Goal: Information Seeking & Learning: Learn about a topic

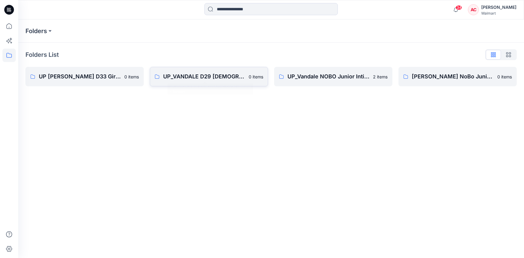
click at [219, 81] on link "UP_VANDALE D29 [DEMOGRAPHIC_DATA] Intimates - Joyspun 0 items" at bounding box center [209, 76] width 118 height 19
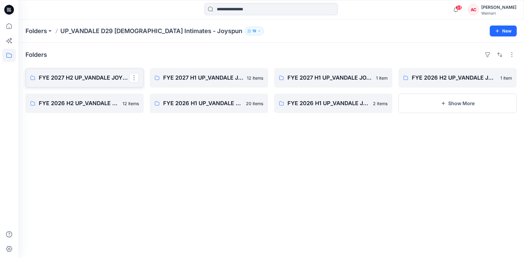
click at [110, 81] on p "FYE 2027 H2 UP_VANDALE JOYSPUN PANTIES" at bounding box center [84, 77] width 90 height 8
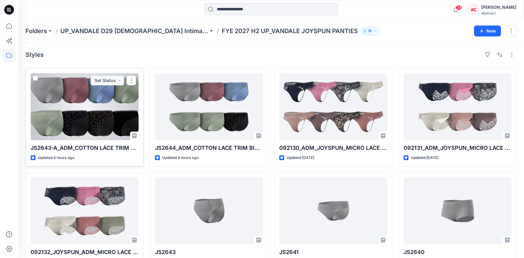
click at [87, 108] on div at bounding box center [85, 106] width 108 height 67
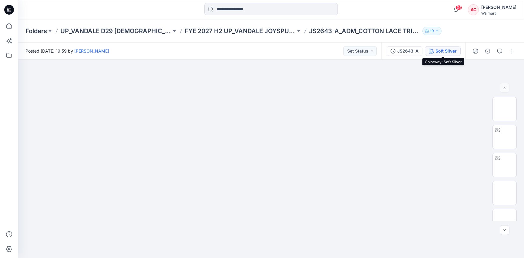
click at [444, 50] on div "Soft Silver" at bounding box center [446, 51] width 21 height 7
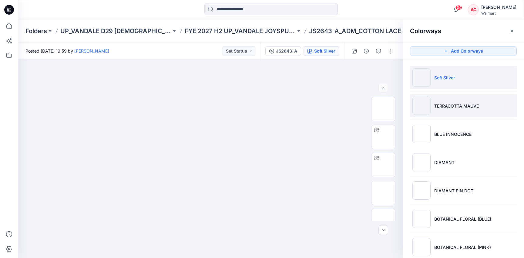
click at [462, 107] on p "TERRACOTTA MAUVE" at bounding box center [457, 106] width 45 height 6
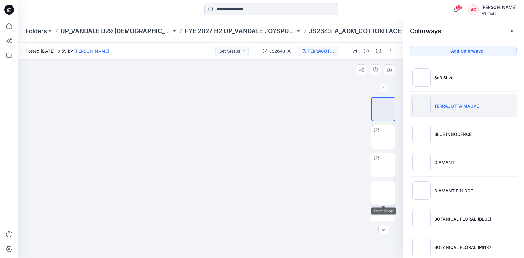
click at [384, 193] on img at bounding box center [384, 193] width 0 height 0
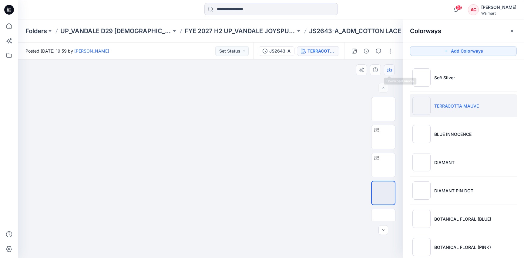
click at [391, 68] on icon "button" at bounding box center [389, 69] width 5 height 5
click at [514, 36] on div "Colorways" at bounding box center [463, 30] width 121 height 23
click at [284, 53] on div "JS2643-A" at bounding box center [279, 51] width 21 height 7
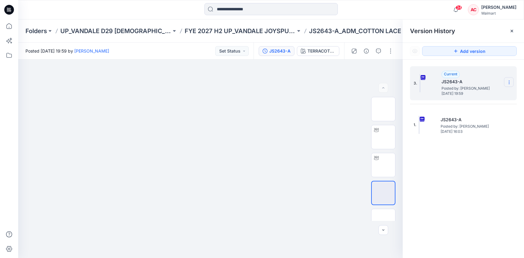
click at [510, 80] on icon at bounding box center [509, 82] width 5 height 5
click at [479, 93] on span "Download Source BW File" at bounding box center [478, 93] width 51 height 7
click at [219, 31] on p "FYE 2027 H2 UP_VANDALE JOYSPUN PANTIES" at bounding box center [240, 31] width 111 height 8
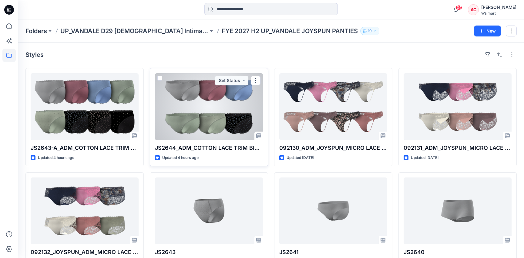
click at [212, 117] on div at bounding box center [209, 106] width 108 height 67
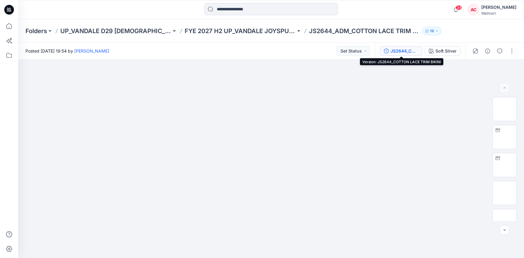
click at [409, 51] on div "JS2644_COTTON LACE TRIM BIKINI" at bounding box center [405, 51] width 28 height 7
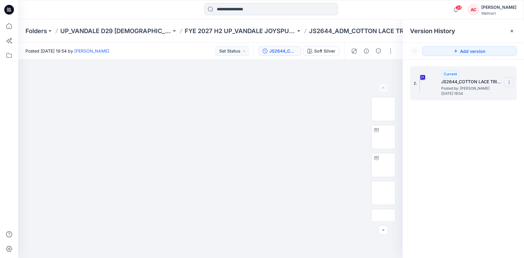
click at [511, 83] on icon at bounding box center [509, 82] width 5 height 5
click at [491, 94] on span "Download Source BW File" at bounding box center [478, 93] width 51 height 7
click at [327, 53] on div "Soft Silver" at bounding box center [324, 51] width 21 height 7
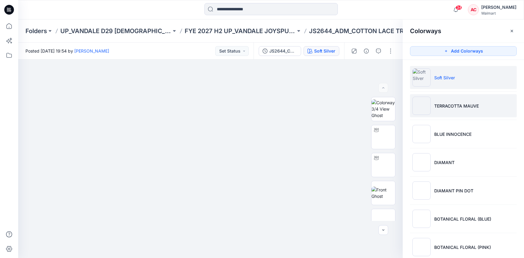
click at [490, 108] on li "TERRACOTTA MAUVE" at bounding box center [463, 105] width 107 height 23
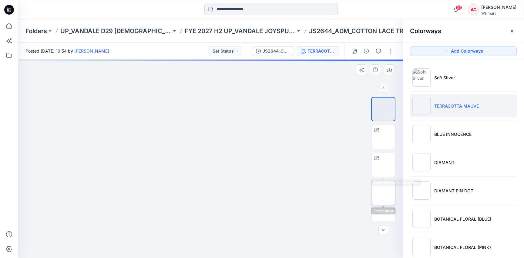
click at [384, 193] on img at bounding box center [384, 193] width 0 height 0
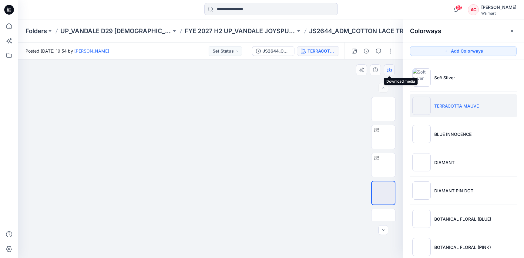
click at [391, 69] on icon "button" at bounding box center [389, 69] width 5 height 5
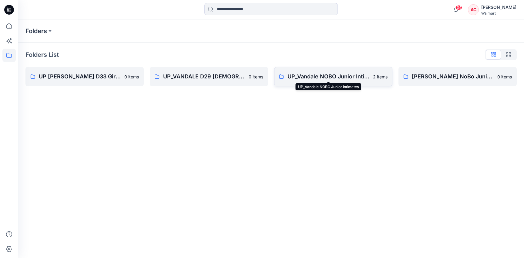
click at [323, 75] on p "UP_Vandale NOBO Junior Intimates" at bounding box center [329, 76] width 82 height 8
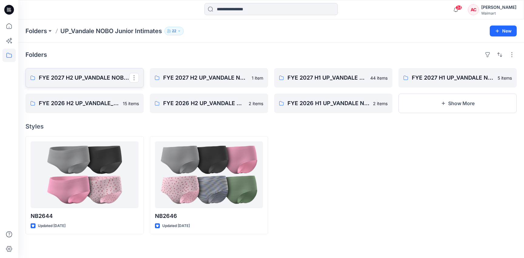
click at [86, 74] on p "FYE 2027 H2 UP_VANDALE NOBO PANTIES" at bounding box center [84, 77] width 90 height 8
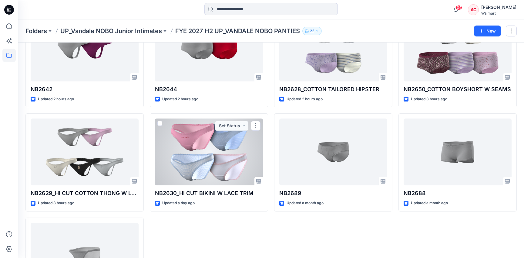
scroll to position [163, 0]
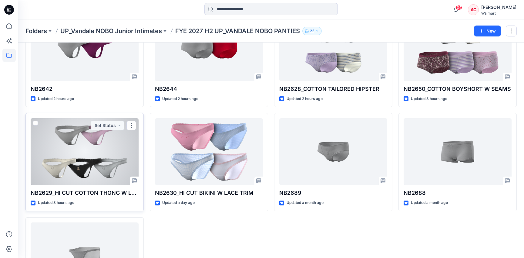
click at [109, 155] on div at bounding box center [85, 151] width 108 height 67
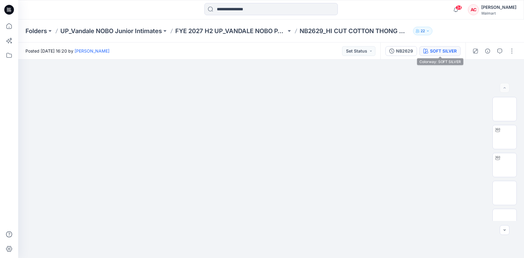
click at [453, 55] on button "SOFT SILVER" at bounding box center [440, 51] width 41 height 10
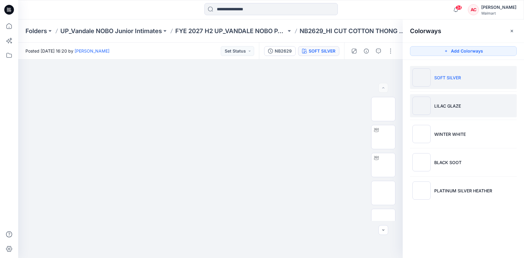
click at [462, 100] on li "LILAC GLAZE" at bounding box center [463, 105] width 107 height 23
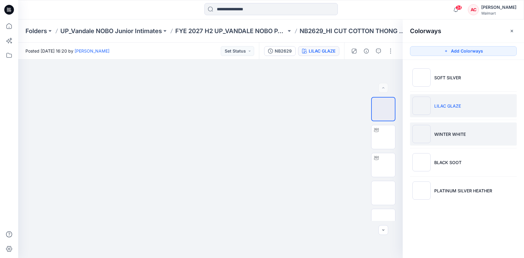
click at [458, 128] on li "WINTER WHITE" at bounding box center [463, 133] width 107 height 23
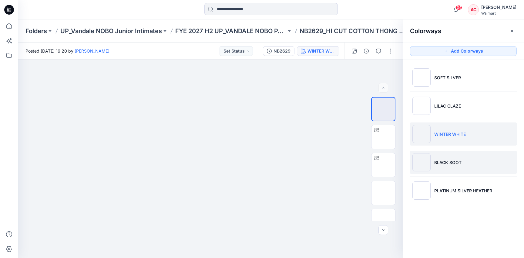
click at [458, 161] on p "BLACK SOOT" at bounding box center [448, 162] width 27 height 6
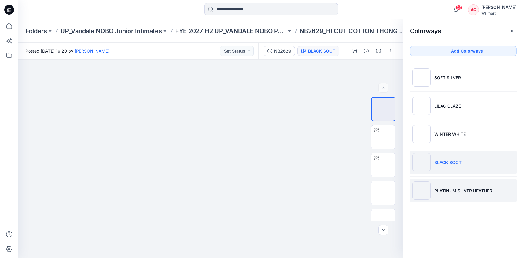
click at [450, 187] on p "PLATINUM SILVER HEATHER" at bounding box center [464, 190] width 58 height 6
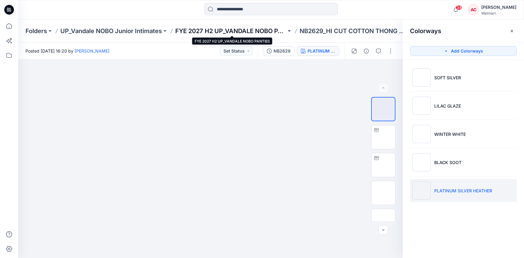
click at [235, 32] on p "FYE 2027 H2 UP_VANDALE NOBO PANTIES" at bounding box center [230, 31] width 111 height 8
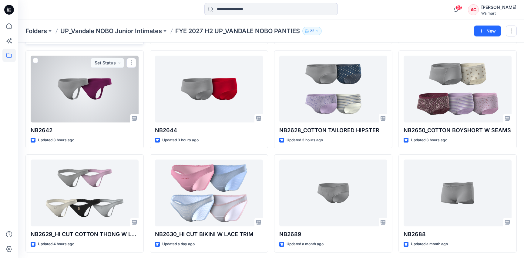
scroll to position [123, 0]
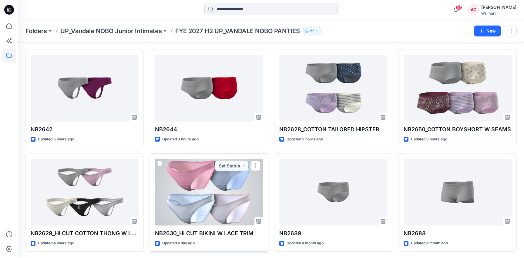
click at [222, 189] on div at bounding box center [209, 191] width 108 height 67
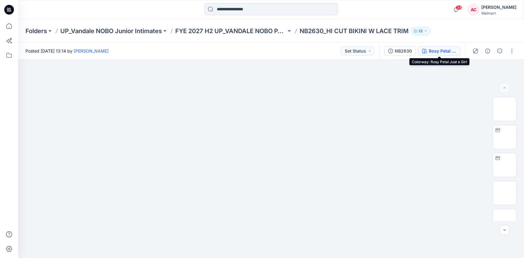
click at [446, 49] on div "Rosy Petal Just a Girl" at bounding box center [443, 51] width 28 height 7
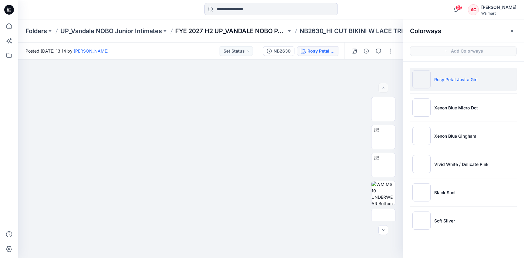
click at [254, 33] on p "FYE 2027 H2 UP_VANDALE NOBO PANTIES" at bounding box center [230, 31] width 111 height 8
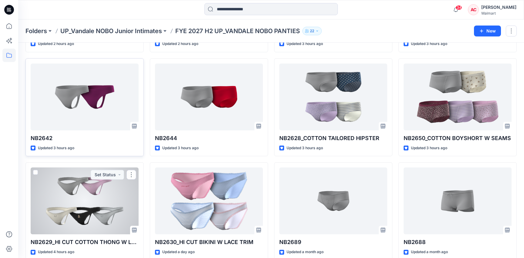
scroll to position [114, 0]
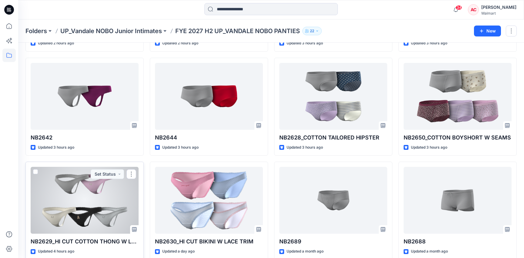
click at [101, 208] on div at bounding box center [85, 200] width 108 height 67
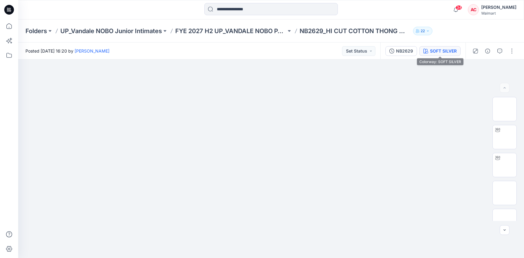
click at [449, 50] on div "SOFT SILVER" at bounding box center [443, 51] width 27 height 7
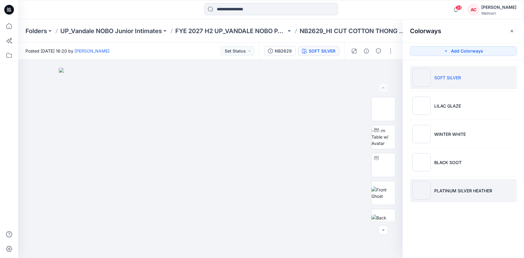
click at [436, 190] on p "PLATINUM SILVER HEATHER" at bounding box center [464, 190] width 58 height 6
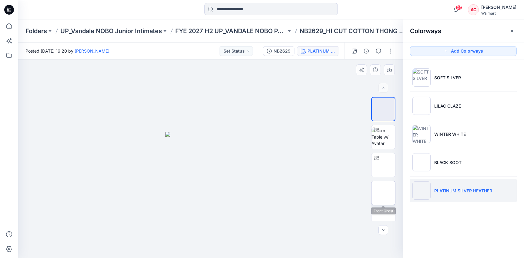
click at [384, 193] on img at bounding box center [384, 193] width 0 height 0
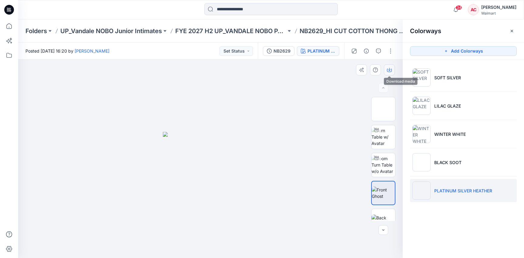
click at [392, 72] on button "button" at bounding box center [389, 69] width 11 height 11
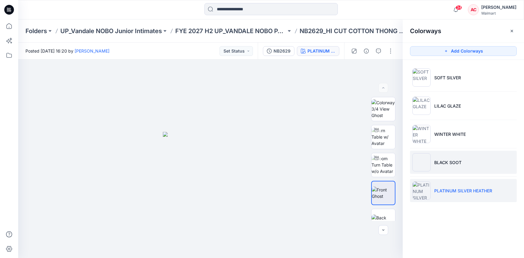
click at [429, 158] on img at bounding box center [422, 162] width 18 height 18
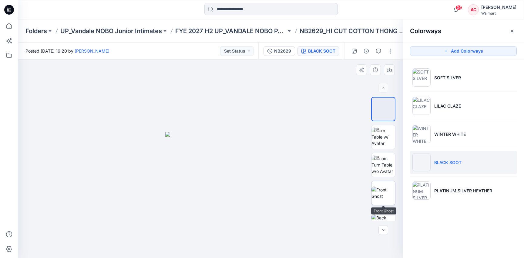
click at [385, 189] on img at bounding box center [384, 192] width 24 height 13
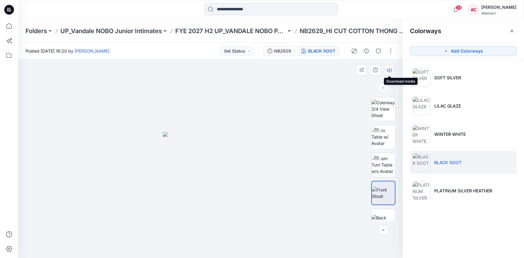
click at [391, 69] on icon "button" at bounding box center [389, 69] width 5 height 5
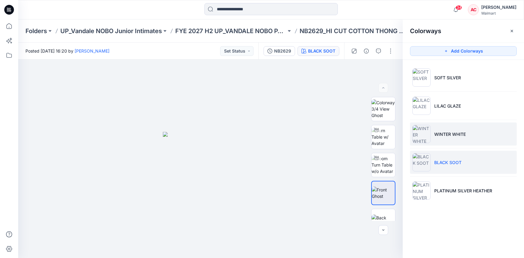
click at [440, 132] on p "WINTER WHITE" at bounding box center [451, 134] width 32 height 6
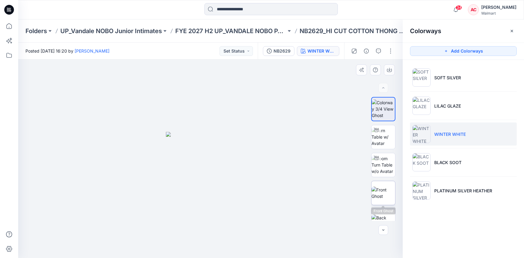
click at [386, 188] on img at bounding box center [384, 192] width 24 height 13
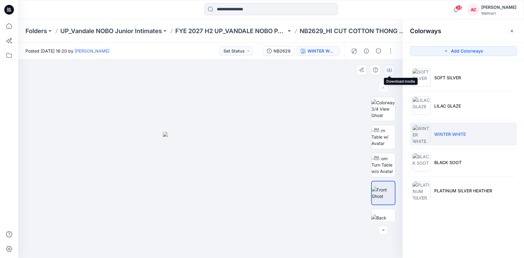
click at [391, 69] on icon "button" at bounding box center [389, 69] width 5 height 5
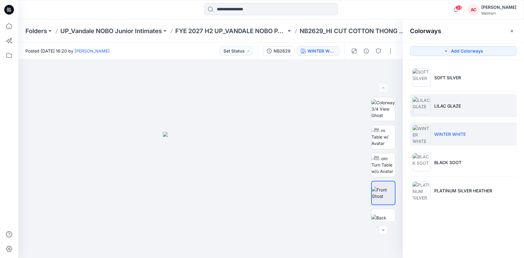
click at [430, 104] on img at bounding box center [422, 106] width 18 height 18
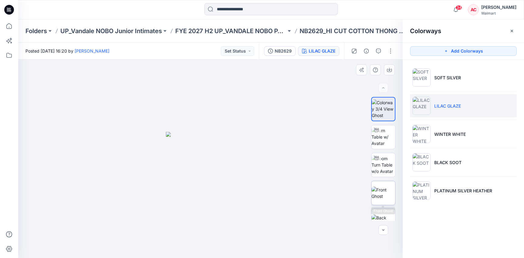
click at [386, 187] on img at bounding box center [384, 192] width 24 height 13
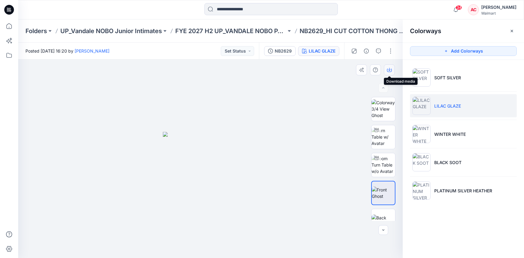
click at [392, 70] on icon "button" at bounding box center [389, 70] width 5 height 3
click at [258, 35] on div "Folders UP_Vandale NOBO Junior Intimates FYE 2027 H2 UP_VANDALE NOBO PANTIES NB…" at bounding box center [271, 30] width 506 height 23
click at [257, 31] on p "FYE 2027 H2 UP_VANDALE NOBO PANTIES" at bounding box center [230, 31] width 111 height 8
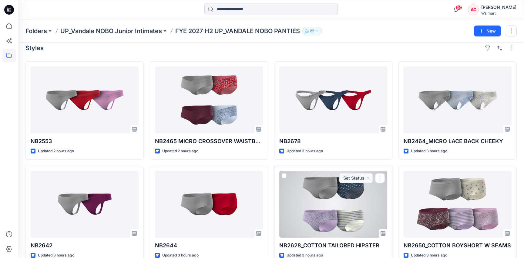
scroll to position [7, 0]
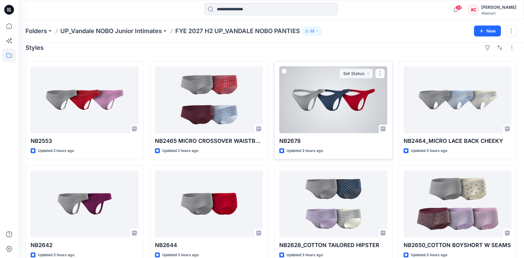
click at [347, 106] on div at bounding box center [334, 99] width 108 height 67
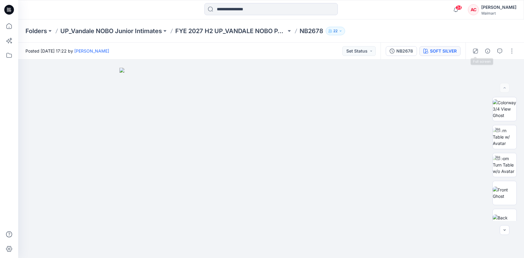
click at [449, 55] on button "SOFT SILVER" at bounding box center [440, 51] width 41 height 10
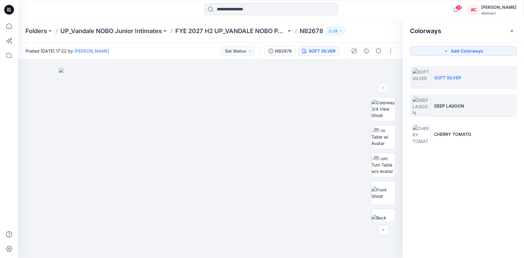
click at [463, 110] on li "DEEP LAGOON" at bounding box center [463, 105] width 107 height 23
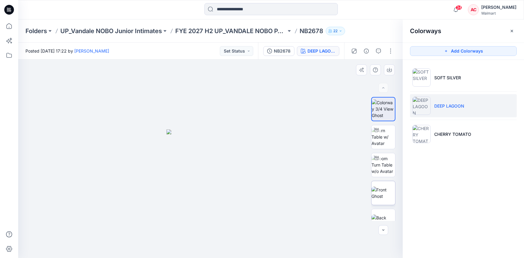
click at [385, 192] on img at bounding box center [384, 192] width 24 height 13
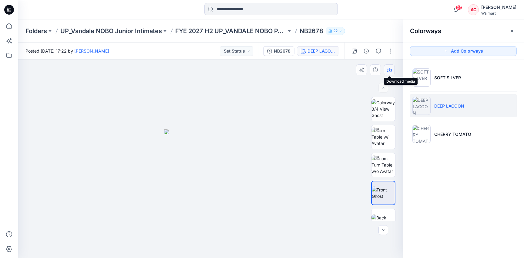
click at [389, 71] on icon "button" at bounding box center [389, 69] width 5 height 5
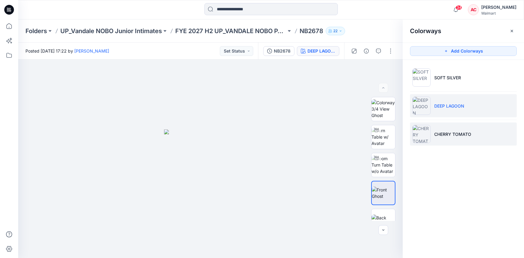
click at [418, 139] on img at bounding box center [422, 134] width 18 height 18
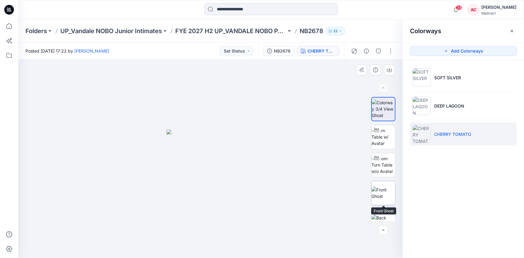
click at [378, 196] on img at bounding box center [384, 192] width 24 height 13
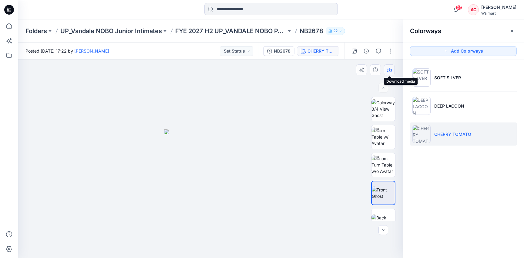
click at [388, 67] on button "button" at bounding box center [389, 69] width 11 height 11
click at [224, 30] on p "FYE 2027 H2 UP_VANDALE NOBO PANTIES" at bounding box center [230, 31] width 111 height 8
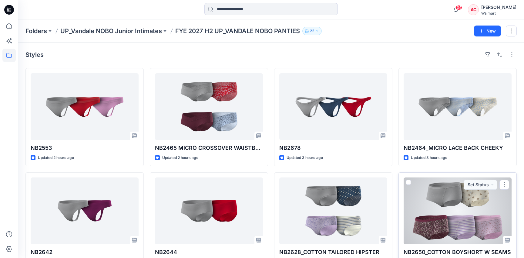
click at [470, 208] on div at bounding box center [458, 210] width 108 height 67
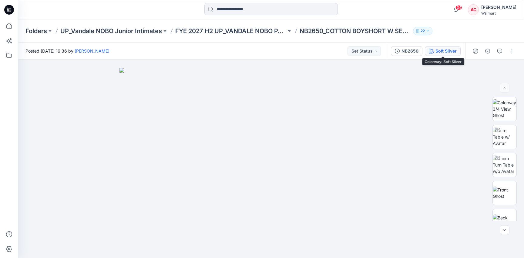
click at [452, 51] on div "Soft Silver" at bounding box center [446, 51] width 21 height 7
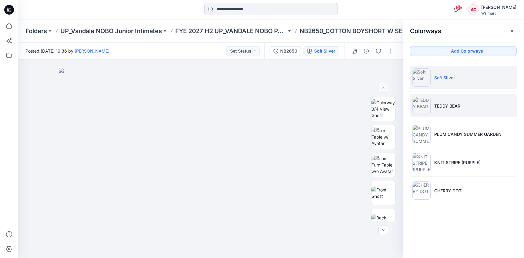
click at [451, 112] on li "TEDDY BEAR" at bounding box center [463, 105] width 107 height 23
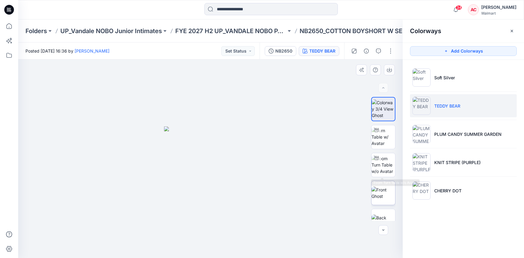
click at [386, 192] on img at bounding box center [384, 192] width 24 height 13
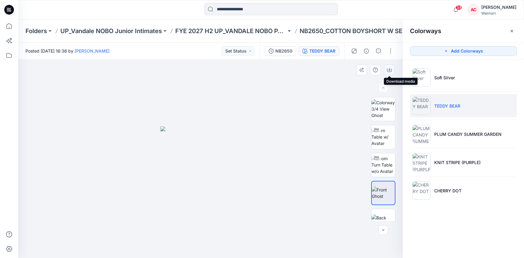
click at [393, 66] on button "button" at bounding box center [389, 69] width 11 height 11
click at [456, 145] on ul "Soft Silver TEDDY BEAR PLUM CANDY SUMMER GARDEN KNIT STRIPE (PURPLE) CHERRY DOT" at bounding box center [463, 134] width 121 height 148
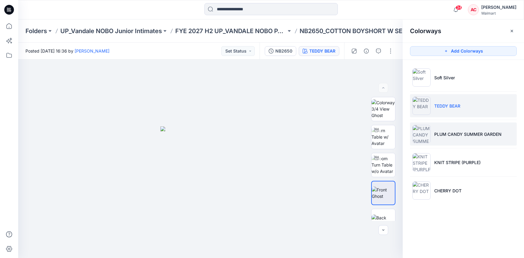
click at [455, 138] on li "PLUM CANDY SUMMER GARDEN" at bounding box center [463, 133] width 107 height 23
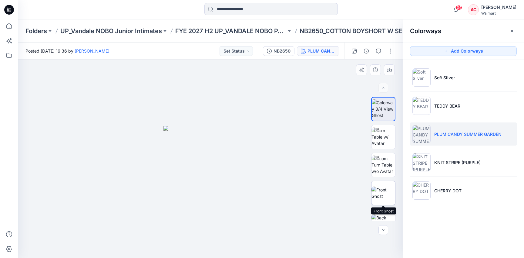
click at [384, 194] on img at bounding box center [384, 192] width 24 height 13
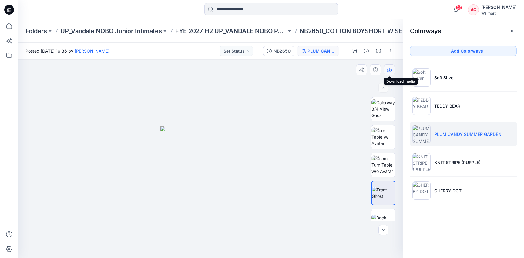
click at [392, 73] on button "button" at bounding box center [389, 69] width 11 height 11
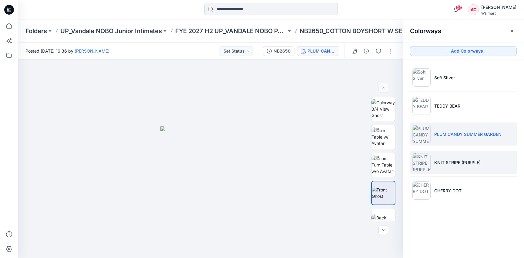
click at [429, 158] on img at bounding box center [422, 162] width 18 height 18
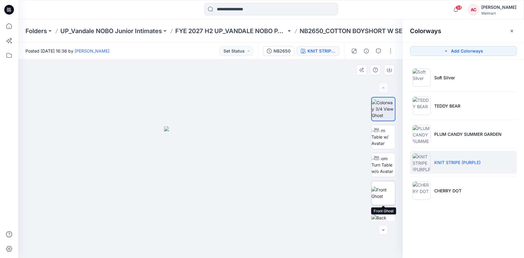
click at [386, 193] on img at bounding box center [384, 192] width 24 height 13
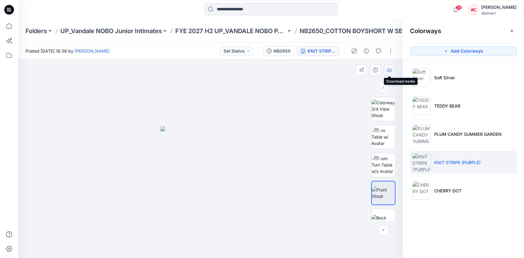
click at [390, 67] on button "button" at bounding box center [389, 69] width 11 height 11
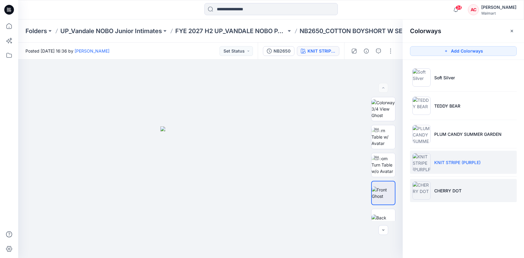
click at [437, 197] on li "CHERRY DOT" at bounding box center [463, 190] width 107 height 23
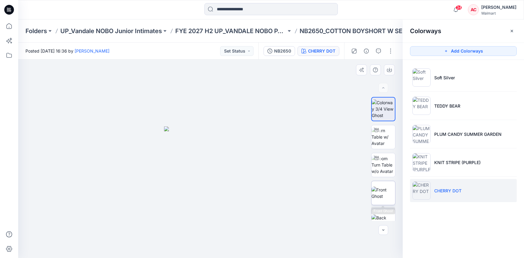
click at [385, 194] on img at bounding box center [384, 192] width 24 height 13
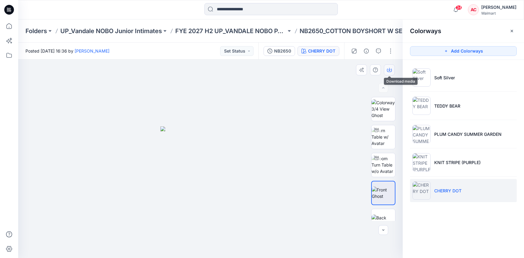
click at [389, 72] on icon "button" at bounding box center [389, 69] width 5 height 5
click at [249, 29] on p "FYE 2027 H2 UP_VANDALE NOBO PANTIES" at bounding box center [230, 31] width 111 height 8
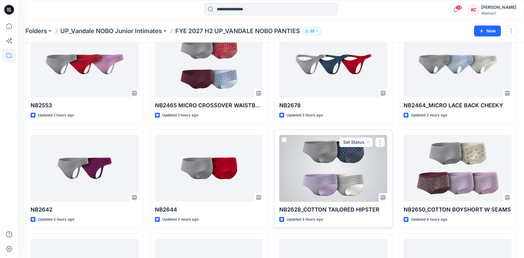
scroll to position [43, 0]
click at [318, 173] on div at bounding box center [334, 167] width 108 height 67
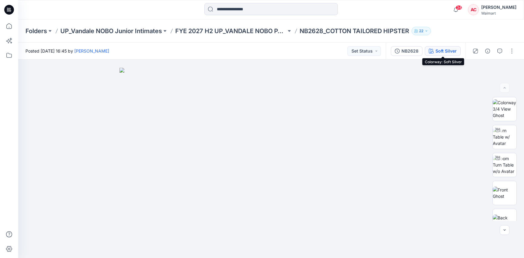
click at [449, 49] on div "Soft Silver" at bounding box center [446, 51] width 21 height 7
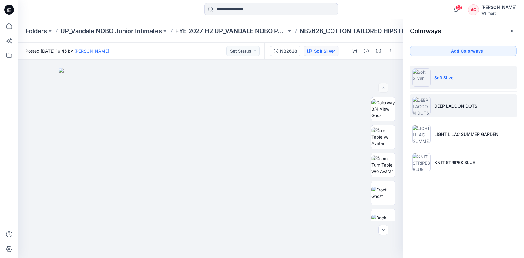
click at [452, 106] on p "DEEP LAGOON DOTS" at bounding box center [456, 106] width 43 height 6
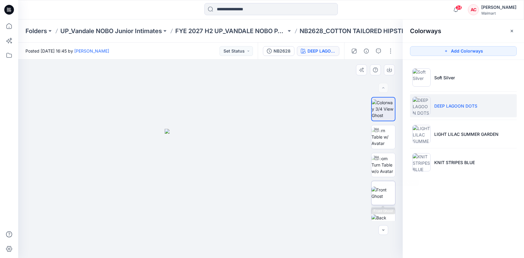
click at [386, 190] on img at bounding box center [384, 192] width 24 height 13
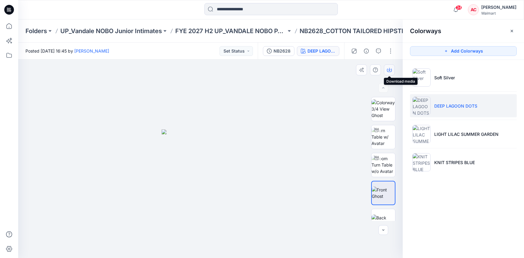
click at [391, 69] on icon "button" at bounding box center [389, 69] width 5 height 5
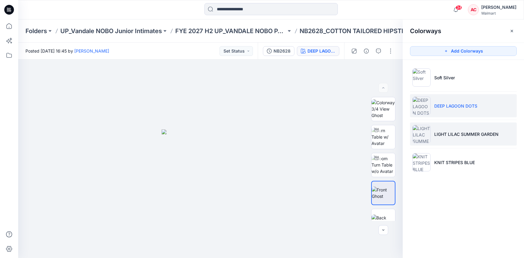
click at [421, 138] on img at bounding box center [422, 134] width 18 height 18
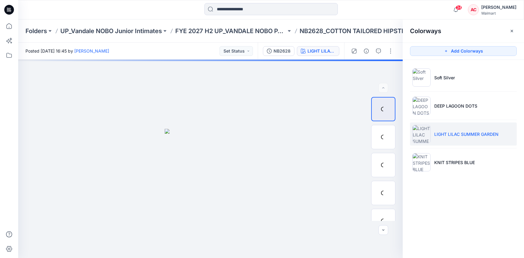
click at [423, 137] on img at bounding box center [422, 134] width 18 height 18
click at [390, 194] on img at bounding box center [384, 192] width 24 height 13
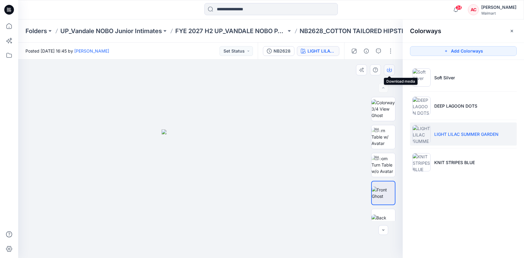
click at [390, 73] on button "button" at bounding box center [389, 69] width 11 height 11
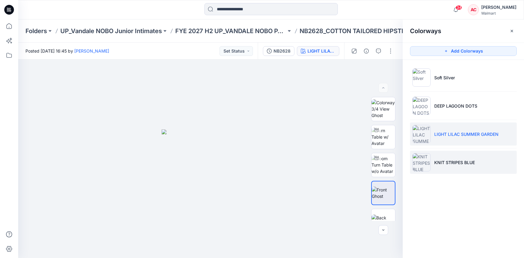
click at [427, 168] on img at bounding box center [422, 162] width 18 height 18
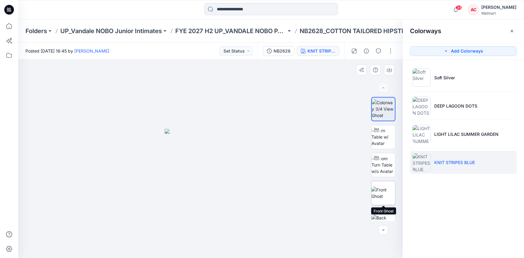
click at [379, 197] on img at bounding box center [384, 192] width 24 height 13
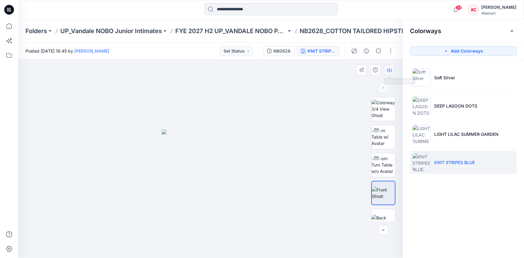
click at [390, 70] on icon "button" at bounding box center [389, 69] width 5 height 5
click at [238, 29] on p "FYE 2027 H2 UP_VANDALE NOBO PANTIES" at bounding box center [230, 31] width 111 height 8
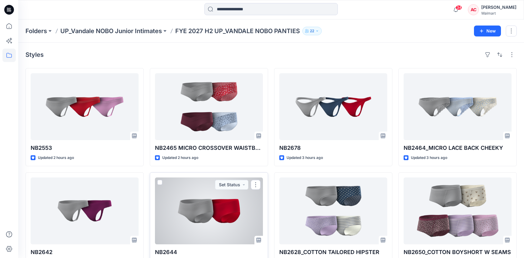
click at [240, 209] on div at bounding box center [209, 210] width 108 height 67
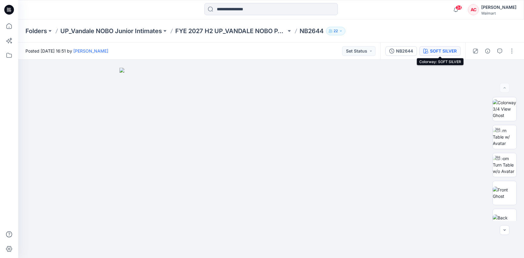
click at [449, 49] on div "SOFT SILVER" at bounding box center [443, 51] width 27 height 7
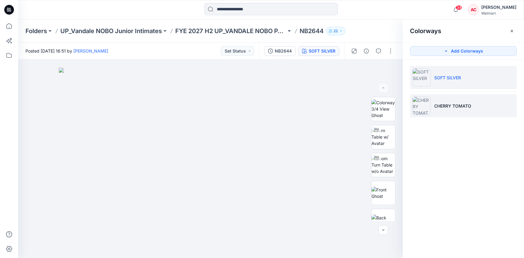
click at [453, 113] on li "CHERRY TOMATO" at bounding box center [463, 105] width 107 height 23
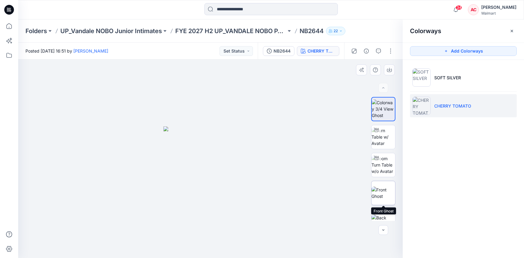
click at [385, 196] on img at bounding box center [384, 192] width 24 height 13
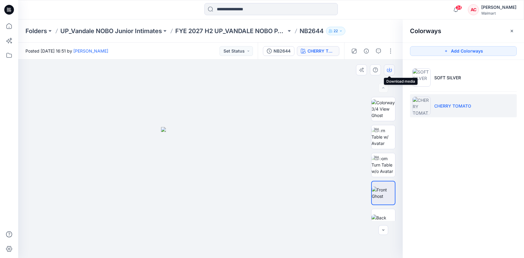
click at [390, 69] on icon "button" at bounding box center [389, 69] width 2 height 3
click at [227, 32] on p "FYE 2027 H2 UP_VANDALE NOBO PANTIES" at bounding box center [230, 31] width 111 height 8
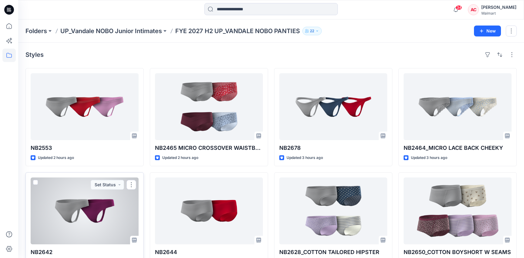
click at [80, 203] on div at bounding box center [85, 210] width 108 height 67
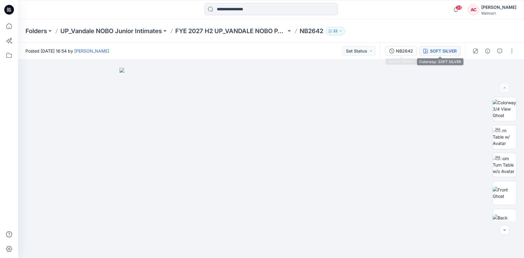
click at [444, 51] on div "SOFT SILVER" at bounding box center [443, 51] width 27 height 7
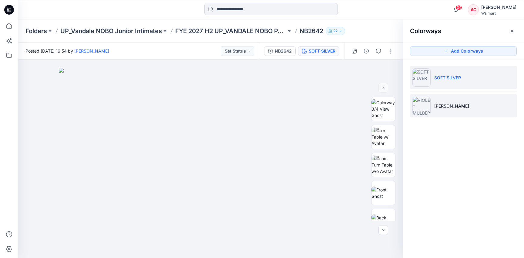
click at [434, 107] on li "VIOLET MULBERRY" at bounding box center [463, 105] width 107 height 23
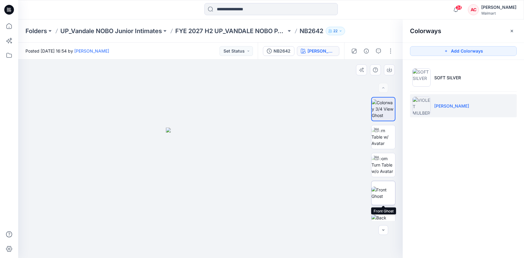
click at [384, 191] on img at bounding box center [384, 192] width 24 height 13
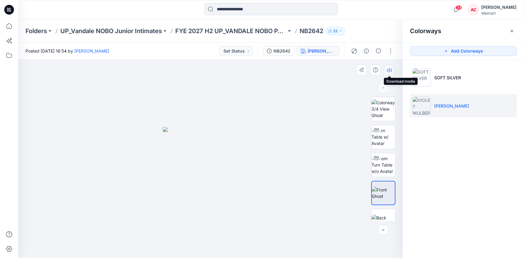
click at [390, 67] on icon "button" at bounding box center [389, 69] width 5 height 5
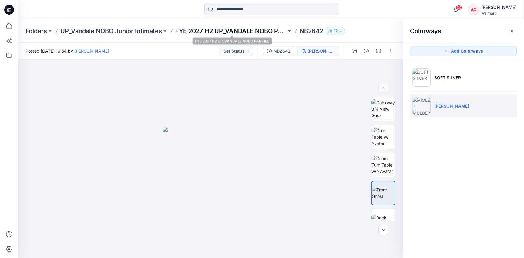
click at [207, 28] on p "FYE 2027 H2 UP_VANDALE NOBO PANTIES" at bounding box center [230, 31] width 111 height 8
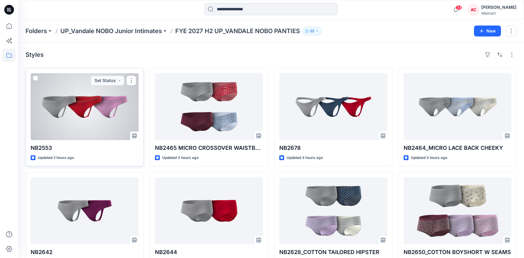
click at [84, 116] on div at bounding box center [85, 106] width 108 height 67
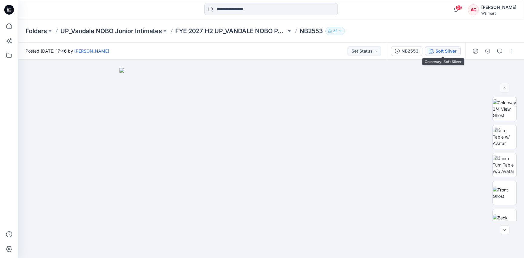
click at [443, 55] on button "Soft Silver" at bounding box center [443, 51] width 36 height 10
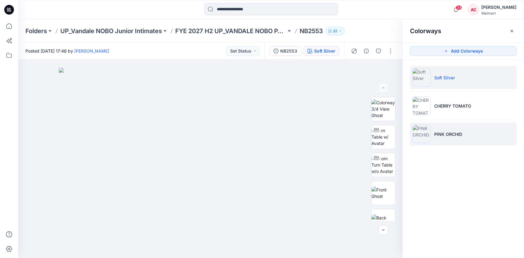
click at [439, 138] on li "PINK ORCHID" at bounding box center [463, 133] width 107 height 23
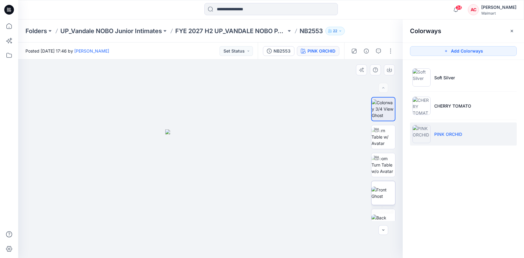
click at [387, 191] on img at bounding box center [384, 192] width 24 height 13
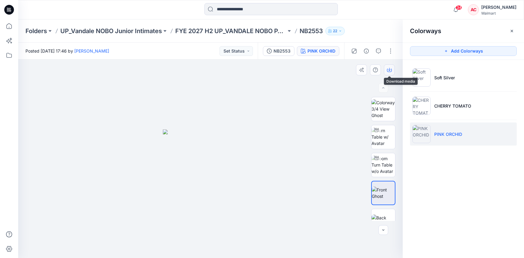
click at [392, 67] on icon "button" at bounding box center [389, 69] width 5 height 5
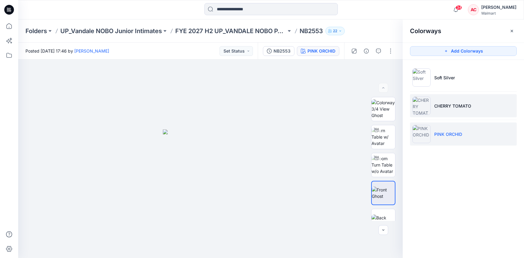
click at [513, 106] on li "CHERRY TOMATO" at bounding box center [463, 105] width 107 height 23
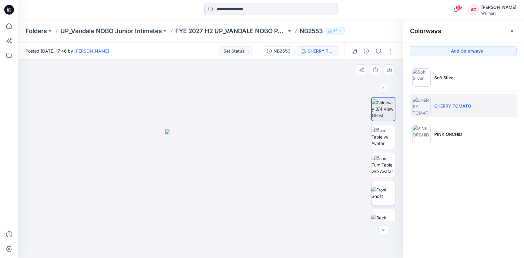
click at [380, 186] on img at bounding box center [384, 192] width 24 height 13
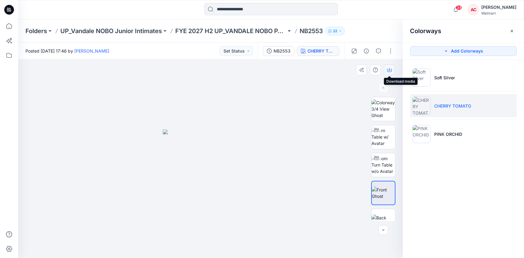
click at [390, 67] on icon "button" at bounding box center [389, 69] width 5 height 5
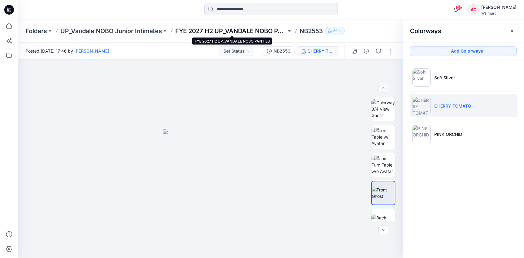
click at [230, 32] on p "FYE 2027 H2 UP_VANDALE NOBO PANTIES" at bounding box center [230, 31] width 111 height 8
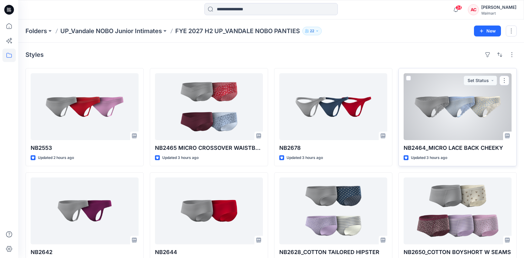
click at [450, 114] on div at bounding box center [458, 106] width 108 height 67
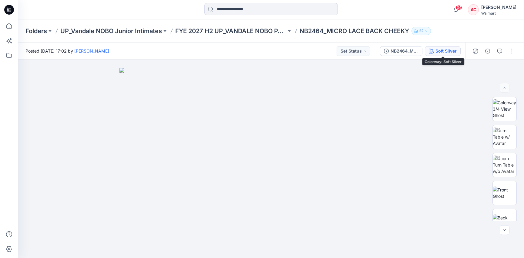
click at [442, 54] on button "Soft Silver" at bounding box center [443, 51] width 36 height 10
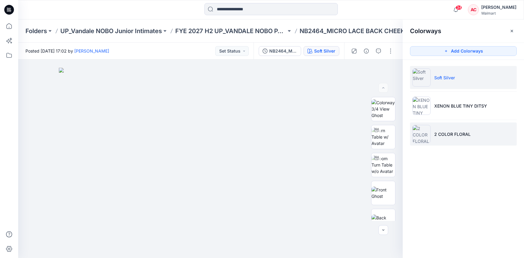
click at [445, 134] on p "2 COLOR FLORAL" at bounding box center [453, 134] width 36 height 6
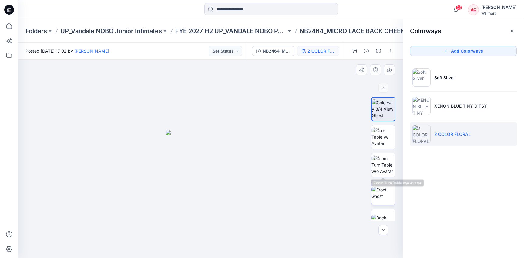
click at [384, 190] on img at bounding box center [384, 192] width 24 height 13
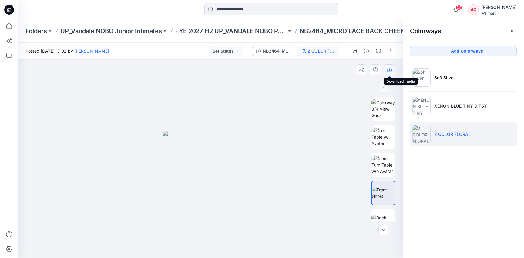
click at [393, 70] on button "button" at bounding box center [389, 69] width 11 height 11
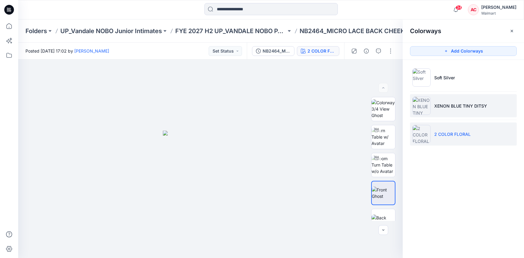
click at [510, 105] on li "XENON BLUE TINY DITSY" at bounding box center [463, 105] width 107 height 23
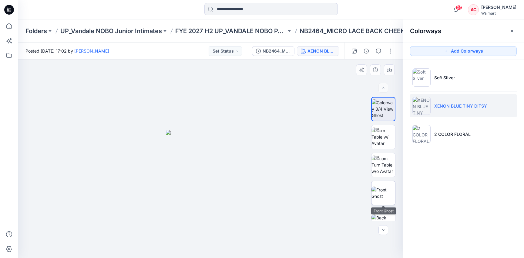
click at [383, 190] on img at bounding box center [384, 192] width 24 height 13
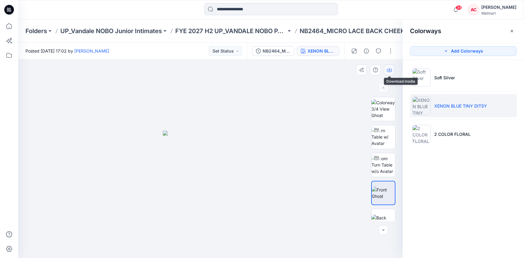
click at [389, 70] on icon "button" at bounding box center [389, 69] width 5 height 5
click at [209, 30] on p "FYE 2027 H2 UP_VANDALE NOBO PANTIES" at bounding box center [230, 31] width 111 height 8
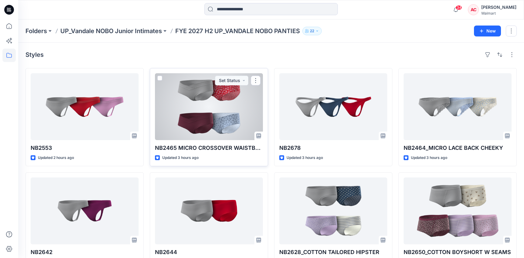
click at [203, 131] on div at bounding box center [209, 106] width 108 height 67
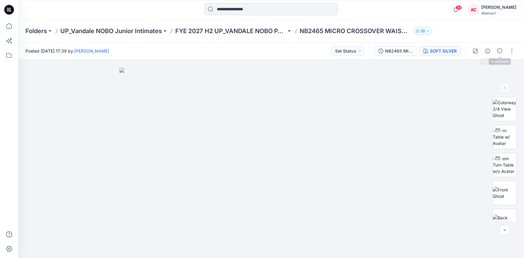
click at [446, 47] on button "SOFT SILVER" at bounding box center [440, 51] width 41 height 10
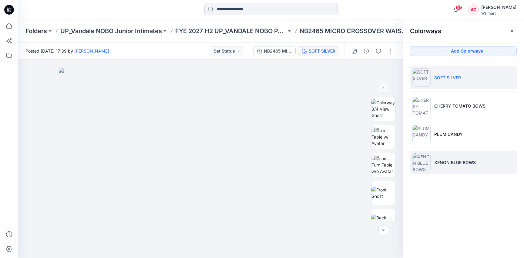
click at [447, 156] on li "XENON BLUE BOWS" at bounding box center [463, 162] width 107 height 23
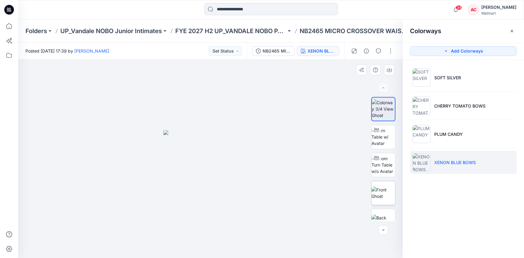
click at [384, 193] on img at bounding box center [384, 192] width 24 height 13
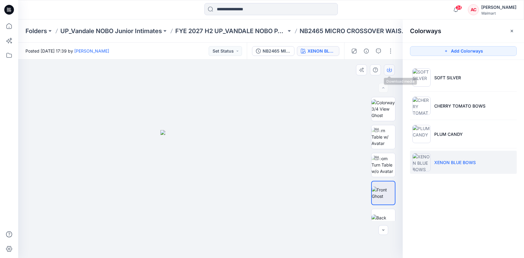
click at [389, 69] on icon "button" at bounding box center [389, 69] width 5 height 5
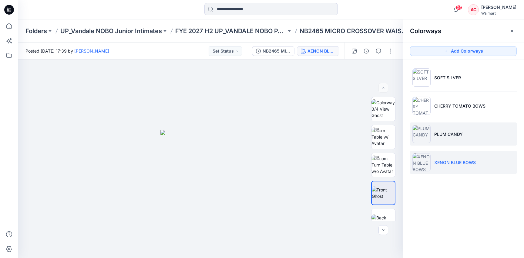
click at [431, 144] on li "PLUM CANDY" at bounding box center [463, 133] width 107 height 23
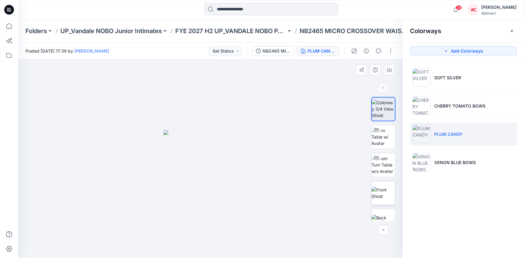
click at [391, 189] on img at bounding box center [384, 192] width 24 height 13
click at [392, 69] on icon "button" at bounding box center [389, 69] width 5 height 5
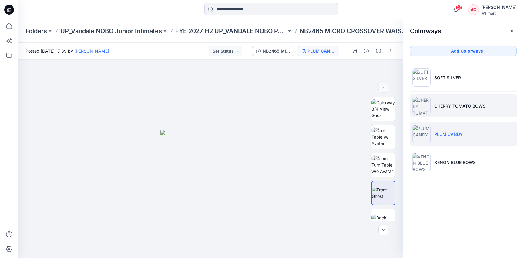
click at [437, 105] on p "CHERRY TOMATO BOWS" at bounding box center [460, 106] width 51 height 6
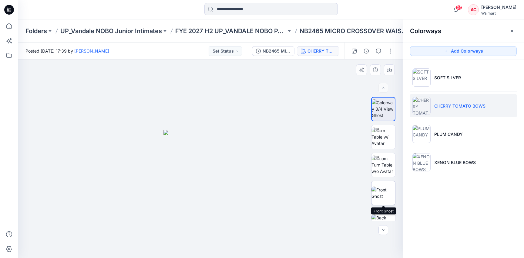
click at [381, 196] on img at bounding box center [384, 192] width 24 height 13
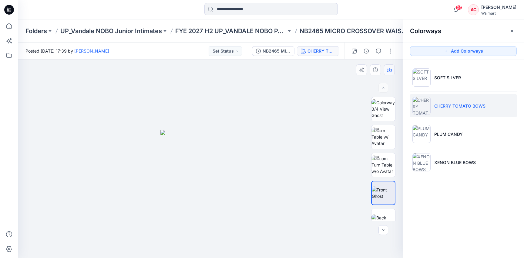
click at [390, 70] on icon "button" at bounding box center [389, 69] width 2 height 3
click at [205, 28] on p "FYE 2027 H2 UP_VANDALE NOBO PANTIES" at bounding box center [230, 31] width 111 height 8
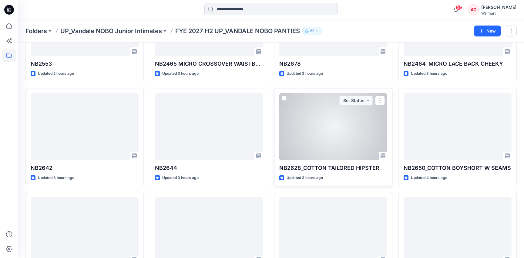
scroll to position [94, 0]
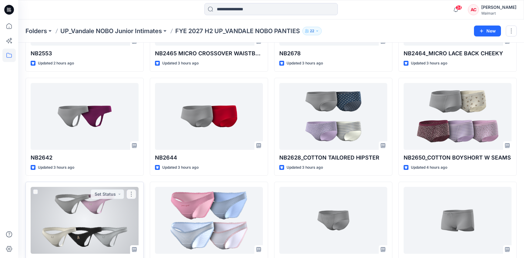
click at [97, 228] on div at bounding box center [85, 220] width 108 height 67
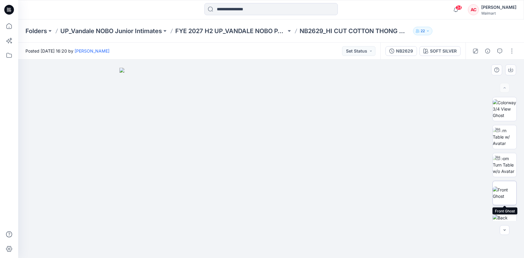
click at [510, 195] on img at bounding box center [505, 192] width 24 height 13
click at [446, 56] on div "NB2629 SOFT SILVER" at bounding box center [423, 50] width 85 height 17
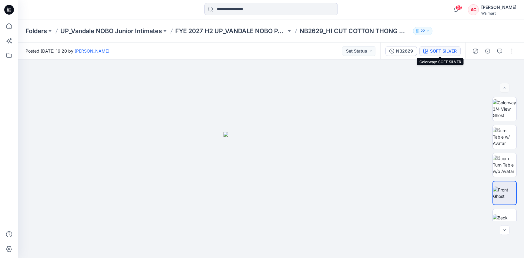
click at [442, 53] on div "SOFT SILVER" at bounding box center [443, 51] width 27 height 7
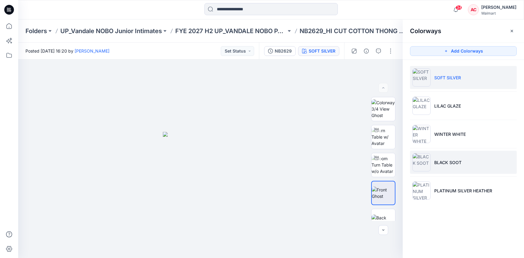
click at [455, 164] on p "BLACK SOOT" at bounding box center [448, 162] width 27 height 6
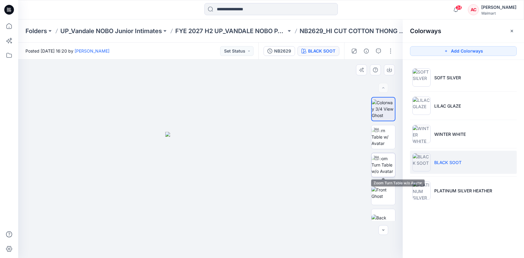
click at [384, 169] on img at bounding box center [384, 164] width 24 height 19
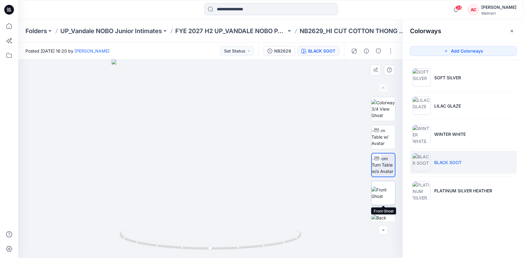
click at [384, 193] on img at bounding box center [384, 192] width 24 height 13
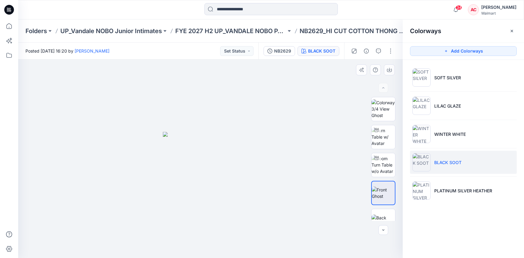
click at [209, 151] on img at bounding box center [210, 195] width 95 height 126
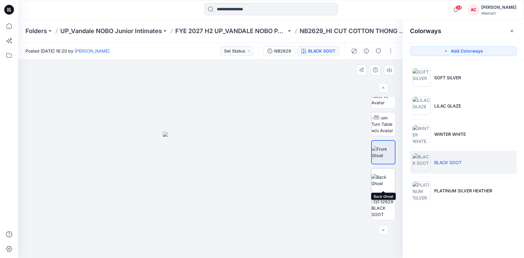
scroll to position [43, 0]
click at [385, 176] on img at bounding box center [384, 177] width 24 height 13
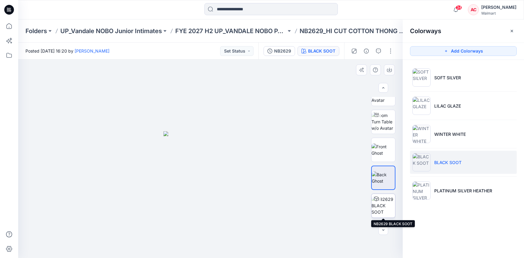
click at [385, 213] on img at bounding box center [384, 205] width 24 height 19
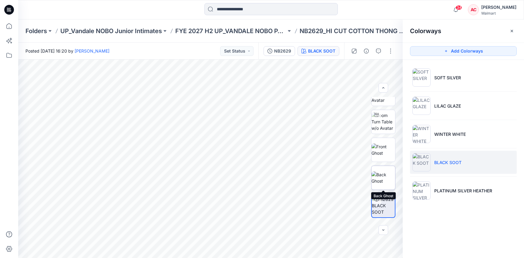
click at [386, 181] on img at bounding box center [384, 177] width 24 height 13
click at [383, 146] on img at bounding box center [384, 149] width 24 height 13
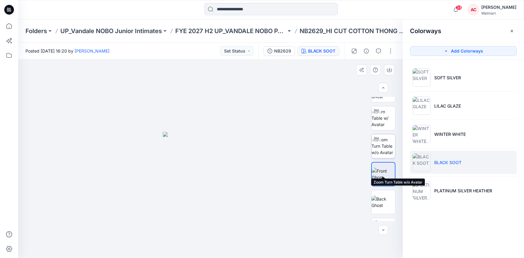
scroll to position [0, 0]
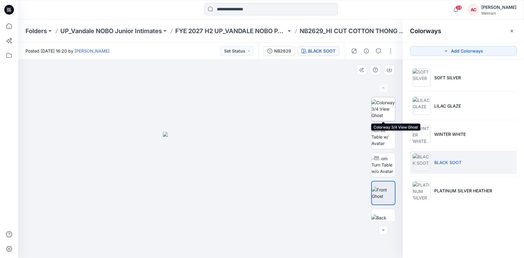
click at [388, 104] on img at bounding box center [384, 108] width 24 height 19
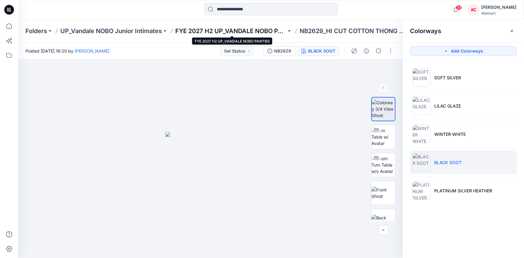
click at [226, 32] on p "FYE 2027 H2 UP_VANDALE NOBO PANTIES" at bounding box center [230, 31] width 111 height 8
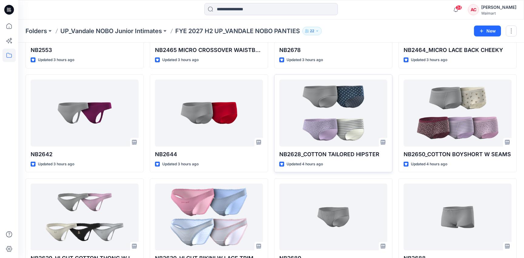
scroll to position [130, 0]
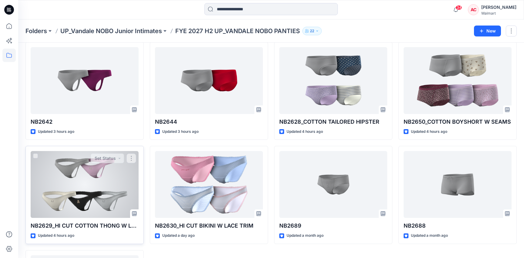
click at [81, 198] on div at bounding box center [85, 184] width 108 height 67
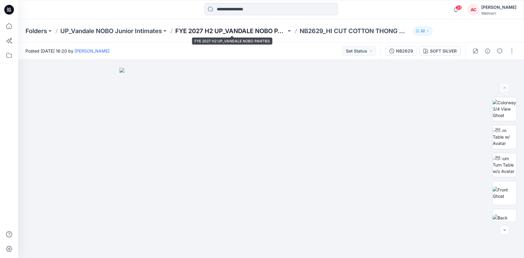
click at [259, 30] on p "FYE 2027 H2 UP_VANDALE NOBO PANTIES" at bounding box center [230, 31] width 111 height 8
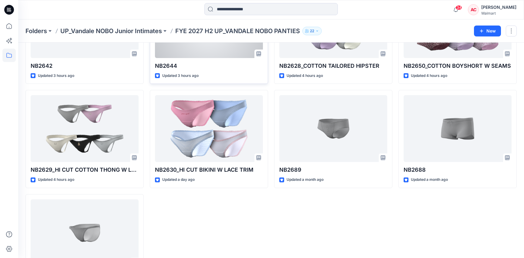
scroll to position [227, 0]
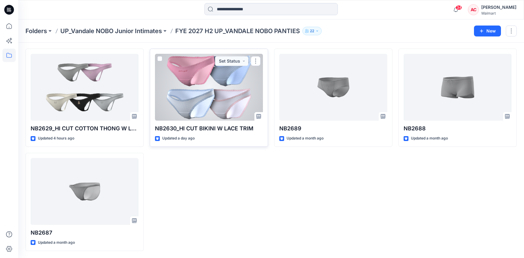
click at [221, 103] on div at bounding box center [209, 87] width 108 height 67
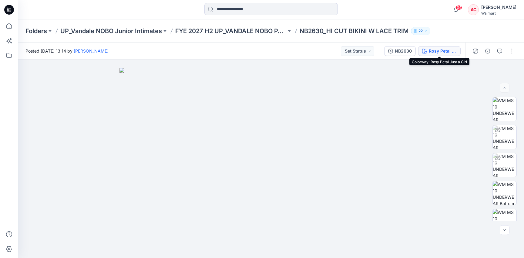
click at [446, 50] on div "Rosy Petal Just a Girl" at bounding box center [443, 51] width 28 height 7
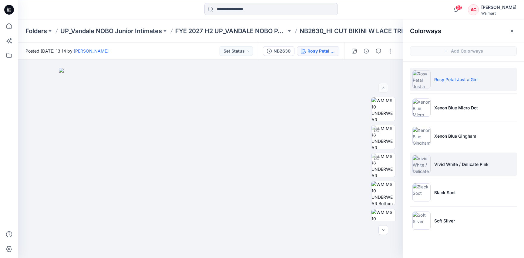
click at [439, 170] on li "Vivid White / Delicate Pink" at bounding box center [463, 163] width 107 height 23
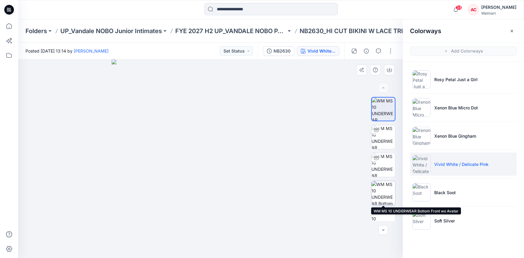
click at [383, 197] on img at bounding box center [384, 193] width 24 height 24
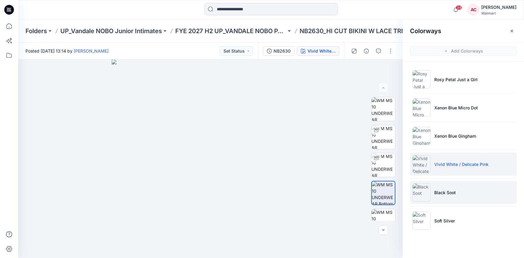
click at [453, 191] on p "Black Soot" at bounding box center [446, 192] width 22 height 6
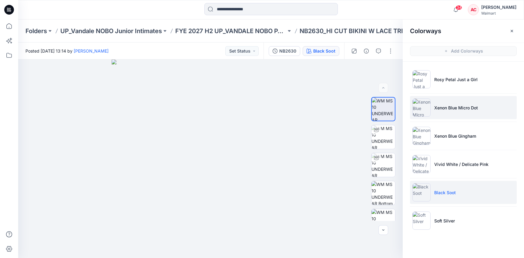
click at [438, 111] on li "Xenon Blue Micro Dot" at bounding box center [463, 107] width 107 height 23
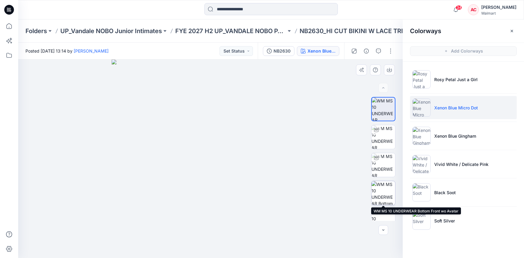
click at [387, 187] on img at bounding box center [384, 193] width 24 height 24
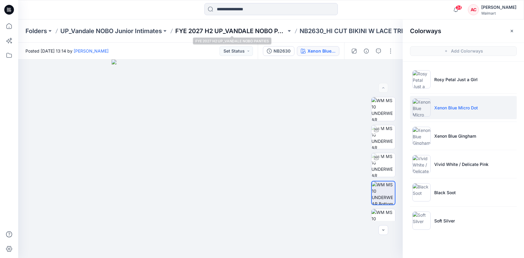
click at [253, 32] on p "FYE 2027 H2 UP_VANDALE NOBO PANTIES" at bounding box center [230, 31] width 111 height 8
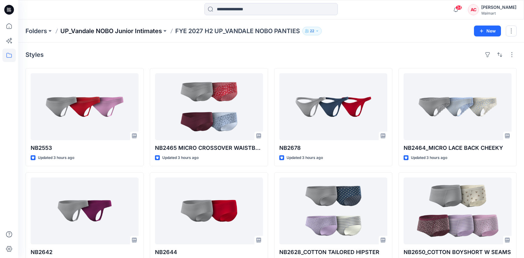
click at [109, 33] on p "UP_Vandale NOBO Junior Intimates" at bounding box center [111, 31] width 102 height 8
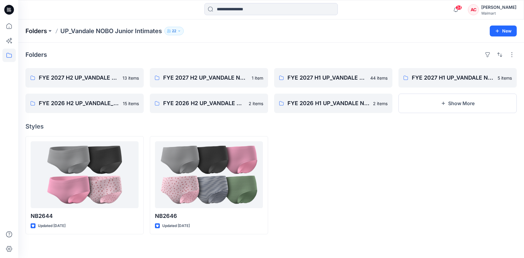
click at [33, 32] on p "Folders" at bounding box center [36, 31] width 22 height 8
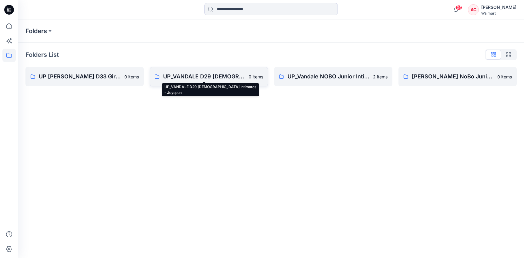
click at [199, 73] on p "UP_VANDALE D29 Ladies Intimates - Joyspun" at bounding box center [204, 76] width 82 height 8
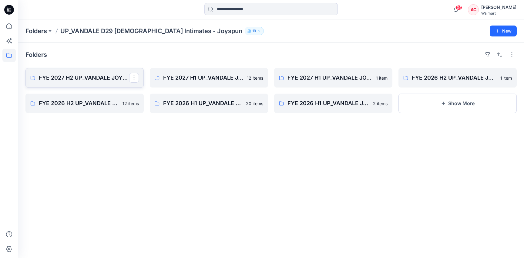
click at [106, 82] on p "FYE 2027 H2 UP_VANDALE JOYSPUN PANTIES" at bounding box center [84, 77] width 90 height 8
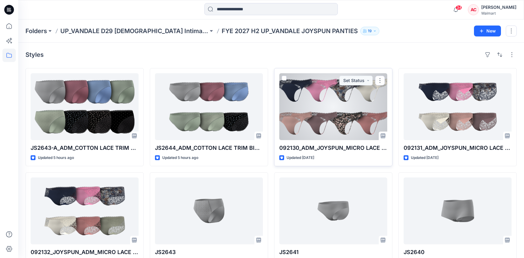
click at [329, 126] on div at bounding box center [334, 106] width 108 height 67
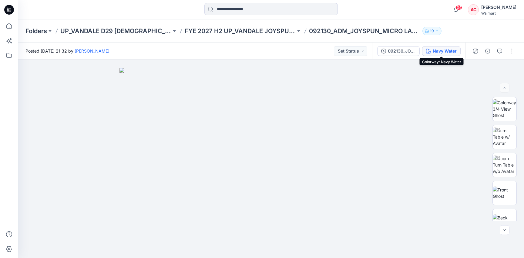
click at [439, 53] on div "Navy Water" at bounding box center [445, 51] width 24 height 7
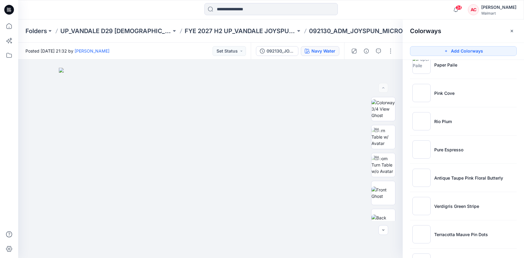
scroll to position [661, 0]
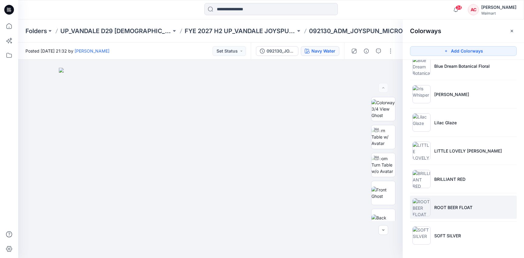
click at [453, 209] on p "ROOT BEER FLOAT" at bounding box center [454, 207] width 38 height 6
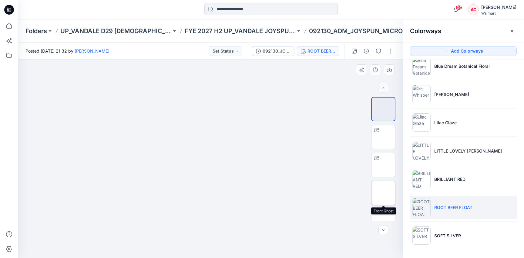
click at [381, 192] on img at bounding box center [384, 192] width 24 height 13
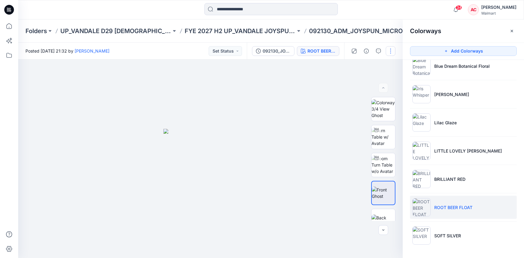
click at [394, 50] on button "button" at bounding box center [391, 51] width 10 height 10
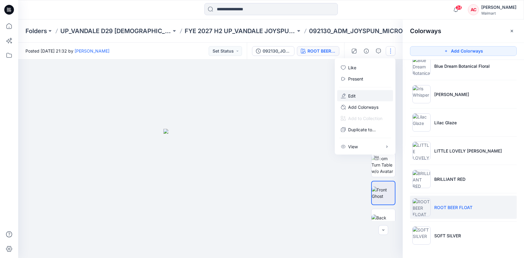
click at [360, 95] on button "Edit" at bounding box center [365, 95] width 56 height 11
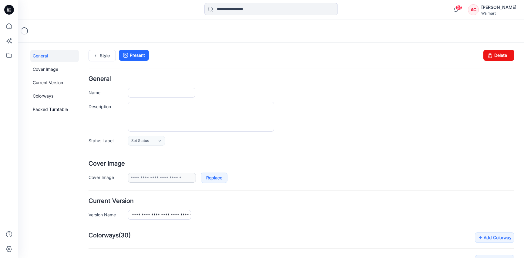
type input "**********"
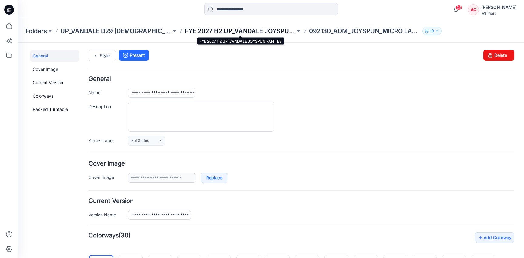
click at [223, 32] on p "FYE 2027 H2 UP_VANDALE JOYSPUN PANTIES" at bounding box center [240, 31] width 111 height 8
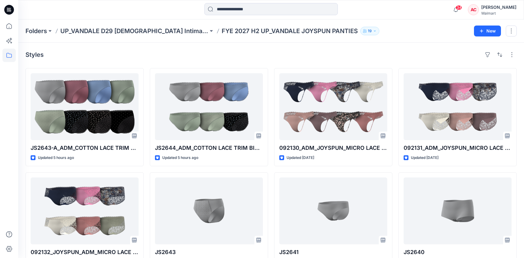
click at [138, 56] on div "Styles" at bounding box center [271, 55] width 492 height 10
click at [164, 32] on p "UP_VANDALE D29 [DEMOGRAPHIC_DATA] Intimates - Joyspun" at bounding box center [134, 31] width 148 height 8
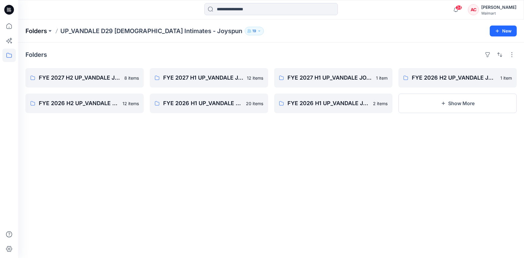
click at [41, 31] on p "Folders" at bounding box center [36, 31] width 22 height 8
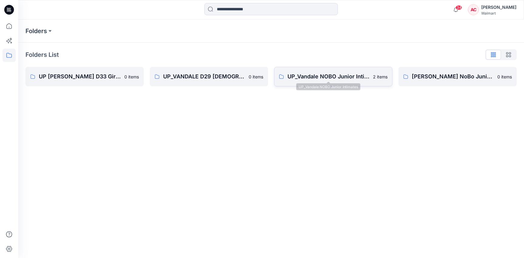
click at [333, 82] on link "UP_Vandale NOBO Junior Intimates 2 items" at bounding box center [333, 76] width 118 height 19
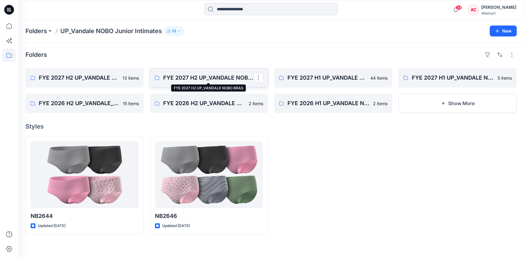
click at [186, 74] on p "FYE 2027 H2 UP_VANDALE NOBO BRAS" at bounding box center [208, 77] width 90 height 8
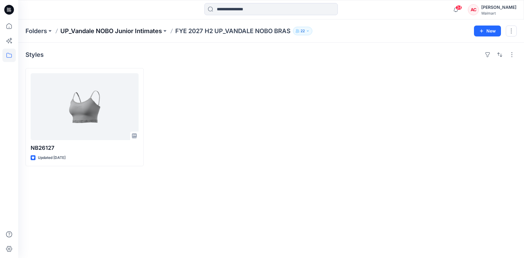
click at [103, 33] on p "UP_Vandale NOBO Junior Intimates" at bounding box center [111, 31] width 102 height 8
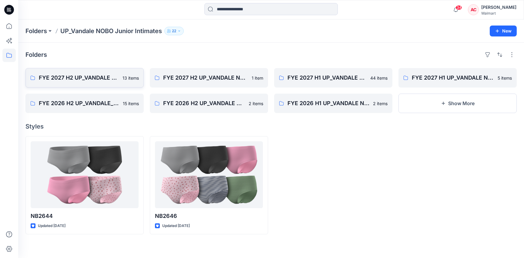
click at [89, 78] on p "FYE 2027 H2 UP_VANDALE NOBO PANTIES" at bounding box center [79, 77] width 80 height 8
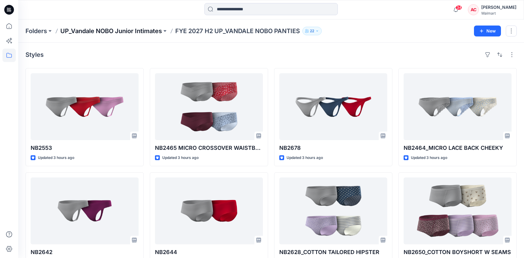
click at [86, 32] on p "UP_Vandale NOBO Junior Intimates" at bounding box center [111, 31] width 102 height 8
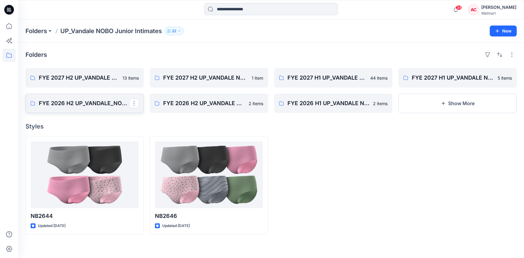
click at [79, 103] on p "FYE 2026 H2 UP_VANDALE_NOBO PANTIES" at bounding box center [84, 103] width 90 height 8
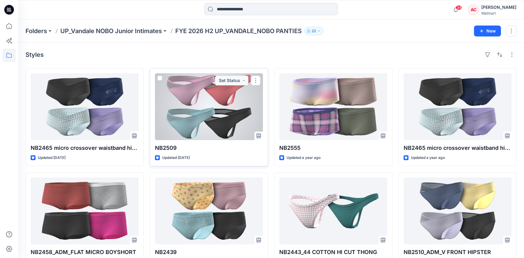
click at [189, 112] on div at bounding box center [209, 106] width 108 height 67
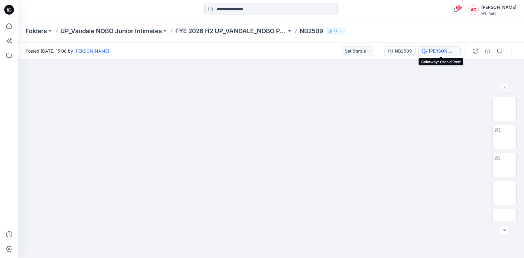
click at [437, 52] on div "Orchid Rose" at bounding box center [443, 51] width 28 height 7
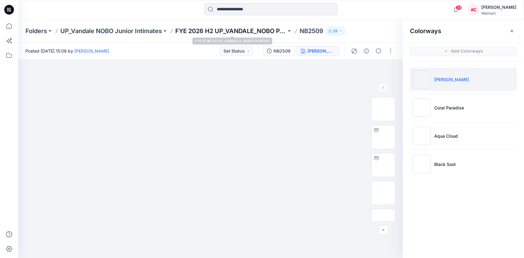
click at [234, 31] on p "FYE 2026 H2 UP_VANDALE_NOBO PANTIES" at bounding box center [230, 31] width 111 height 8
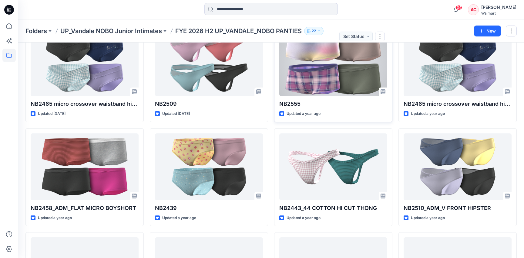
scroll to position [30, 0]
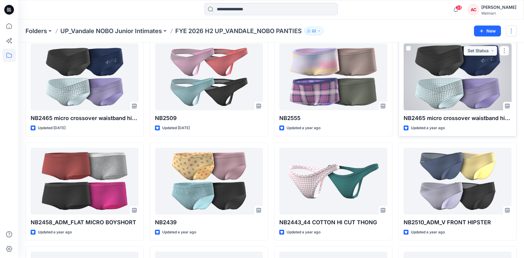
click at [456, 103] on div at bounding box center [458, 76] width 108 height 67
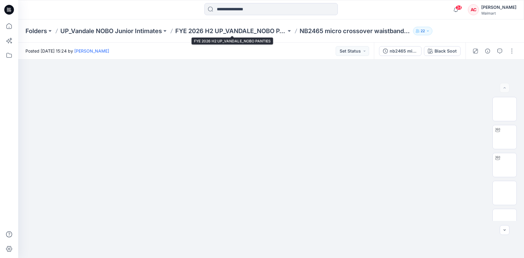
click at [213, 36] on div "Folders UP_Vandale NOBO Junior Intimates FYE 2026 H2 UP_VANDALE_NOBO PANTIES NB…" at bounding box center [271, 30] width 506 height 23
click at [259, 29] on p "FYE 2026 H2 UP_VANDALE_NOBO PANTIES" at bounding box center [230, 31] width 111 height 8
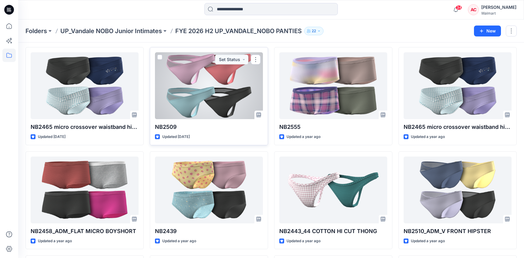
scroll to position [25, 0]
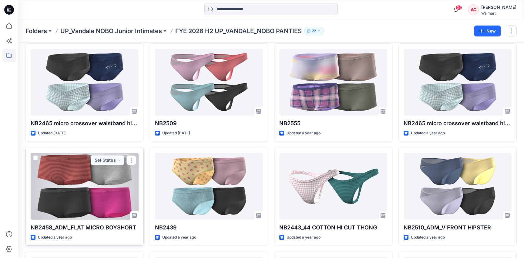
click at [102, 189] on div at bounding box center [85, 186] width 108 height 67
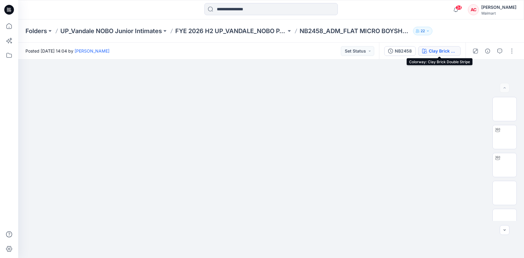
click at [440, 49] on div "Clay Brick Double Stripe" at bounding box center [443, 51] width 28 height 7
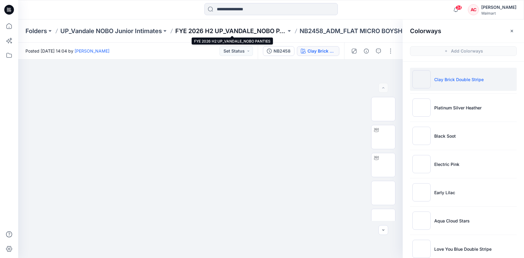
click at [235, 29] on p "FYE 2026 H2 UP_VANDALE_NOBO PANTIES" at bounding box center [230, 31] width 111 height 8
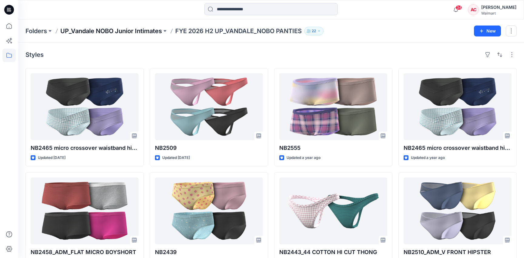
click at [129, 29] on p "UP_Vandale NOBO Junior Intimates" at bounding box center [111, 31] width 102 height 8
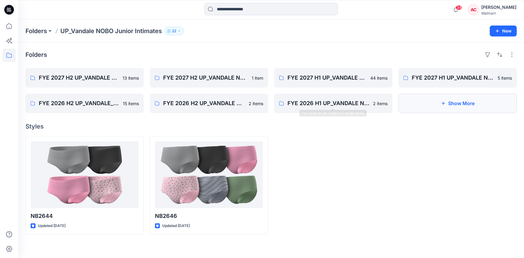
click at [463, 106] on button "Show More" at bounding box center [458, 102] width 118 height 19
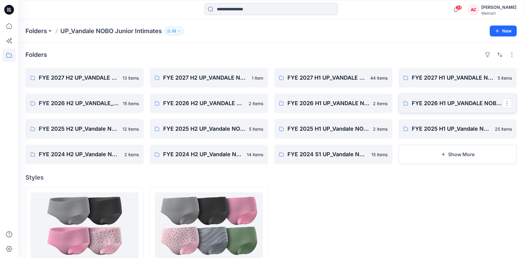
click at [456, 102] on p "FYE 2026 H1 UP_VANDALE NOBO PANTIES" at bounding box center [457, 103] width 90 height 8
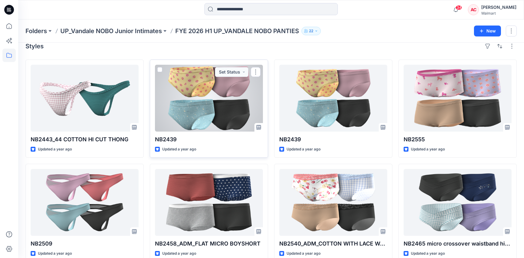
scroll to position [10, 0]
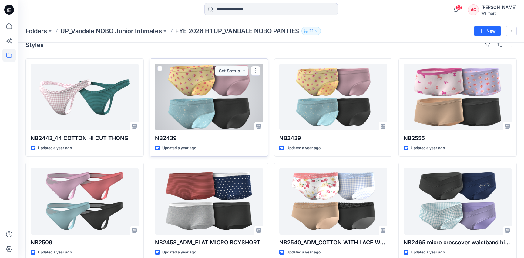
click at [212, 114] on div at bounding box center [209, 96] width 108 height 67
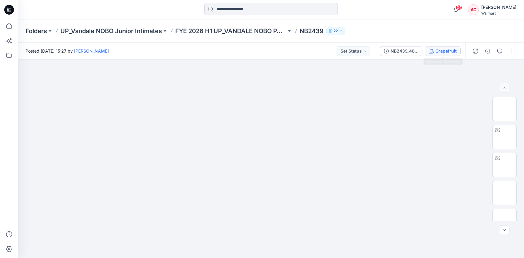
click at [446, 51] on div "Grapefruit" at bounding box center [446, 51] width 21 height 7
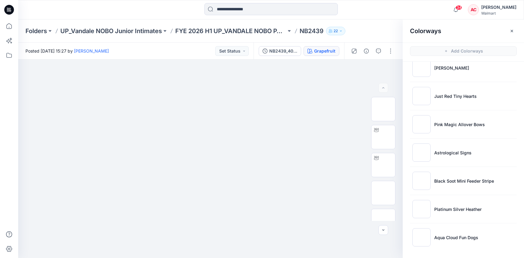
scroll to position [2, 0]
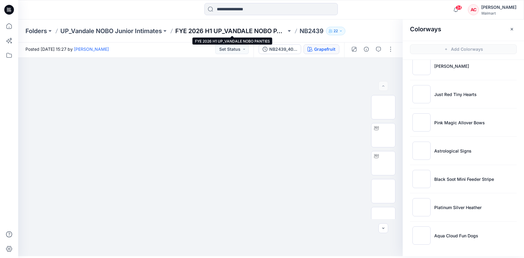
click at [206, 28] on p "FYE 2026 H1 UP_VANDALE NOBO PANTIES" at bounding box center [230, 31] width 111 height 8
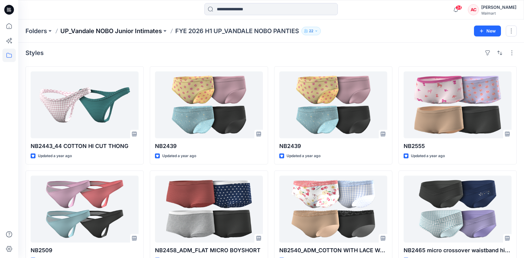
click at [96, 31] on p "UP_Vandale NOBO Junior Intimates" at bounding box center [111, 31] width 102 height 8
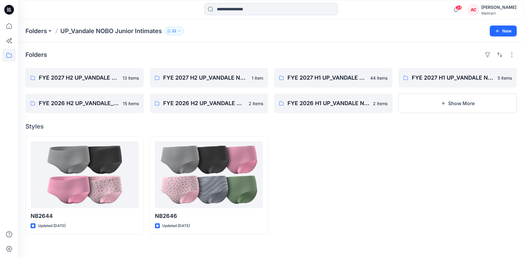
click at [89, 49] on div "Folders FYE 2027 H2 UP_VANDALE NOBO PANTIES 13 items FYE 2026 H2 UP_VANDALE_NOB…" at bounding box center [271, 149] width 506 height 215
click at [108, 80] on p "FYE 2027 H2 UP_VANDALE NOBO PANTIES" at bounding box center [84, 77] width 90 height 8
